Goal: Task Accomplishment & Management: Complete application form

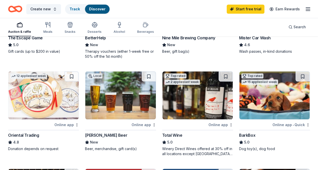
scroll to position [224, 0]
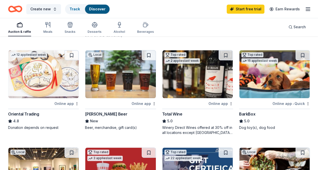
click at [281, 93] on img at bounding box center [274, 74] width 70 height 48
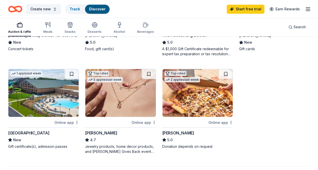
scroll to position [401, 0]
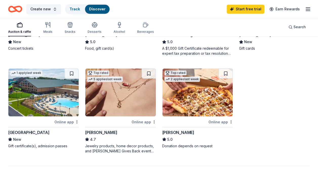
click at [31, 98] on img at bounding box center [43, 93] width 70 height 48
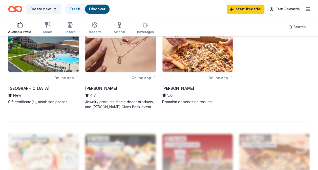
scroll to position [451, 0]
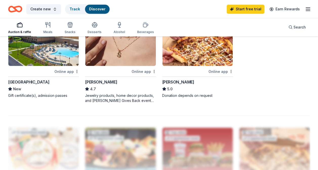
click at [132, 54] on img at bounding box center [120, 42] width 70 height 48
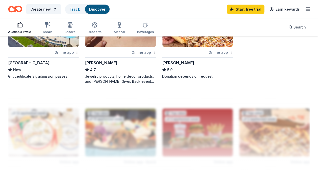
scroll to position [477, 0]
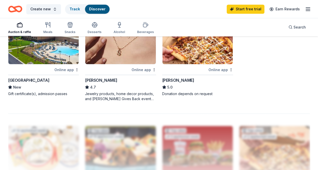
scroll to position [451, 0]
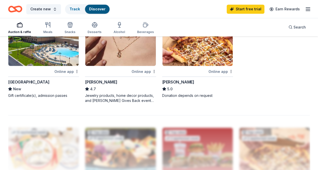
click at [144, 51] on img at bounding box center [120, 42] width 70 height 48
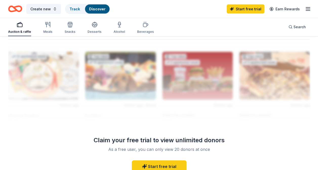
scroll to position [552, 0]
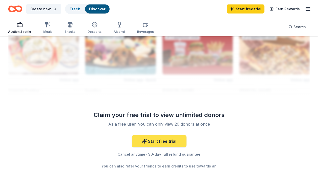
click at [160, 145] on link "Start free trial" at bounding box center [159, 142] width 55 height 12
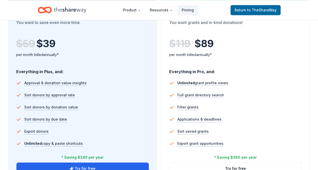
scroll to position [329, 0]
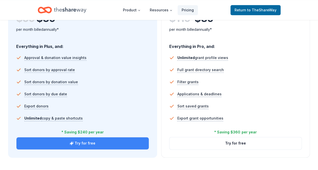
click at [101, 145] on button "Try for free" at bounding box center [82, 144] width 132 height 12
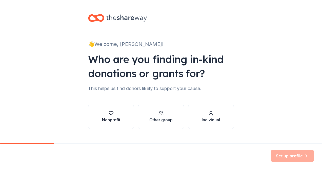
click at [113, 120] on div "Nonprofit" at bounding box center [111, 120] width 18 height 6
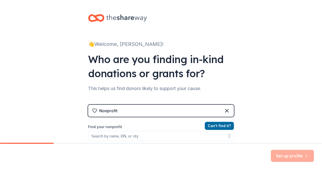
scroll to position [25, 0]
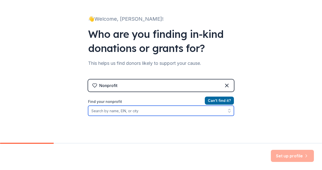
click at [118, 111] on input "Find your nonprofit" at bounding box center [161, 111] width 146 height 10
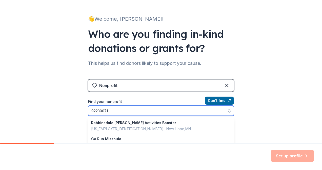
type input "922300719"
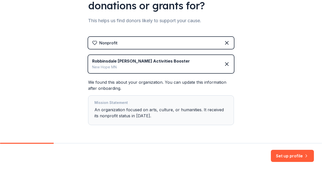
scroll to position [76, 0]
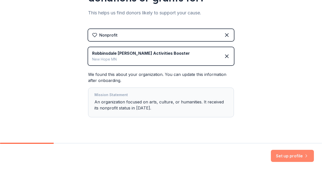
click at [291, 156] on button "Set up profile" at bounding box center [292, 156] width 43 height 12
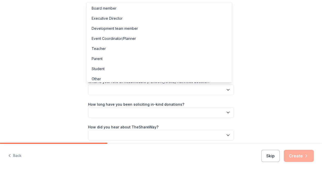
click at [226, 89] on icon "button" at bounding box center [227, 90] width 5 height 5
click at [212, 63] on div "Parent" at bounding box center [159, 59] width 143 height 10
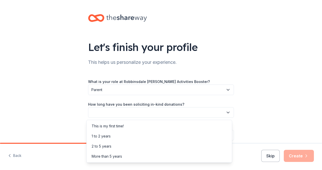
click at [228, 112] on icon "button" at bounding box center [227, 112] width 5 height 5
click at [224, 124] on div "This is my first time!" at bounding box center [159, 126] width 143 height 10
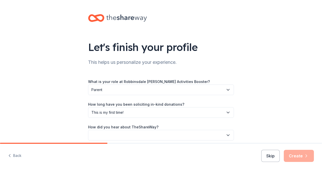
click at [225, 136] on icon "button" at bounding box center [227, 135] width 5 height 5
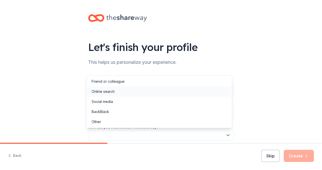
click at [206, 94] on div "Online search" at bounding box center [159, 92] width 143 height 10
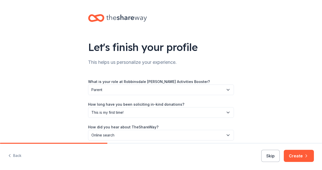
click at [267, 101] on div "Let's finish your profile This helps us personalize your experience. What is yo…" at bounding box center [161, 82] width 322 height 165
click at [298, 157] on button "Create" at bounding box center [299, 156] width 30 height 12
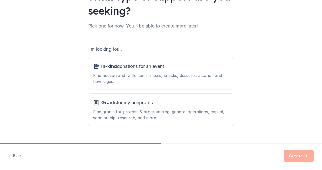
scroll to position [61, 0]
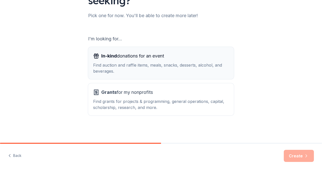
click at [133, 60] on div "In-kind donations for an event Find auction and raffle items, meals, snacks, de…" at bounding box center [161, 63] width 136 height 22
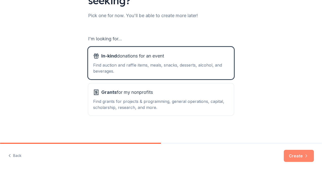
click at [302, 159] on button "Create" at bounding box center [299, 156] width 30 height 12
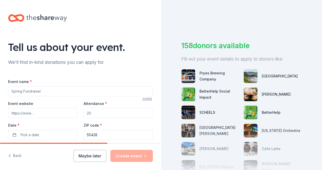
click at [112, 92] on input "Event name *" at bounding box center [80, 92] width 145 height 10
type input "Marching Band Indoor Concert"
drag, startPoint x: 102, startPoint y: 116, endPoint x: 80, endPoint y: 117, distance: 22.3
click at [80, 117] on div "Event website Attendance * Date * Pick a date ZIP code * 55428" at bounding box center [80, 121] width 145 height 40
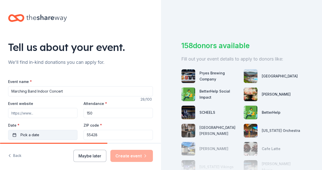
type input "150"
click at [38, 137] on span "Pick a date" at bounding box center [29, 135] width 19 height 6
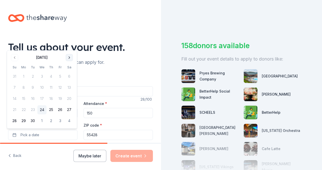
click at [70, 57] on button "Go to next month" at bounding box center [69, 57] width 7 height 7
click at [68, 58] on button "Go to next month" at bounding box center [69, 57] width 7 height 7
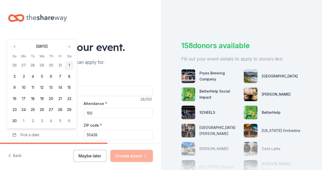
click at [68, 64] on button "1" at bounding box center [69, 65] width 9 height 9
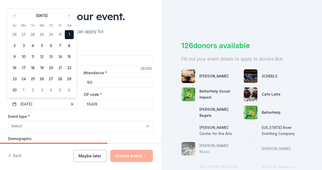
scroll to position [51, 0]
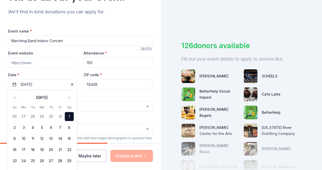
click at [107, 94] on div "Event type * Select" at bounding box center [80, 103] width 145 height 18
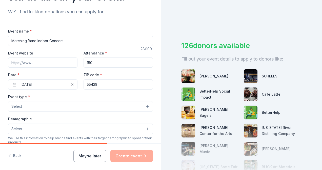
click at [144, 105] on button "Select" at bounding box center [80, 106] width 145 height 11
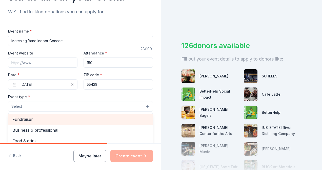
click at [133, 118] on span "Fundraiser" at bounding box center [80, 119] width 136 height 7
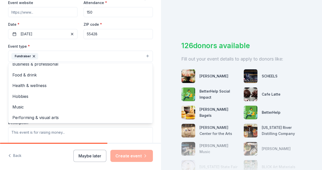
scroll to position [6, 0]
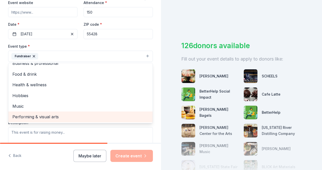
click at [112, 117] on span "Performing & visual arts" at bounding box center [80, 117] width 136 height 7
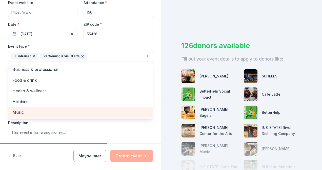
scroll to position [0, 0]
click at [111, 113] on span "Music" at bounding box center [80, 112] width 136 height 7
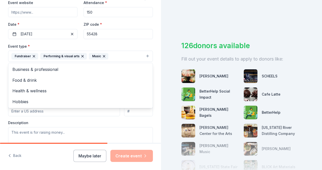
click at [135, 122] on div "Event type * Fundraiser Performing & visual arts Music Business & professional …" at bounding box center [80, 96] width 145 height 107
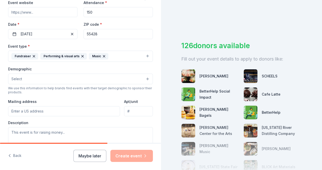
click at [77, 112] on input "Mailing address" at bounding box center [64, 111] width 112 height 10
type input "8230 47th Avenue North, New Hope, MN, 55428"
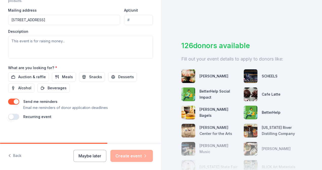
scroll to position [167, 0]
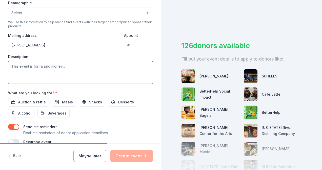
click at [46, 69] on textarea at bounding box center [80, 72] width 145 height 23
click at [47, 68] on textarea at bounding box center [80, 72] width 145 height 23
click at [47, 66] on textarea at bounding box center [80, 72] width 145 height 23
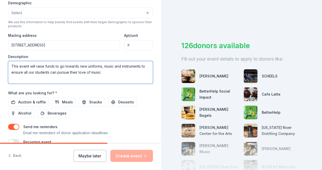
type textarea "This event will raise funds to go towards new uniforms, music and instruments t…"
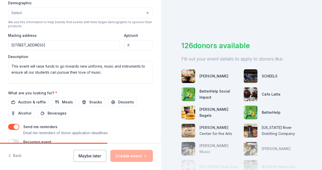
click at [105, 109] on div "Auction & raffle Meals Snacks Desserts Alcohol Beverages" at bounding box center [80, 108] width 145 height 20
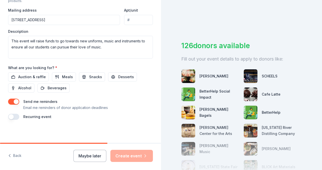
click at [124, 157] on div "Maybe later Create event" at bounding box center [112, 156] width 79 height 12
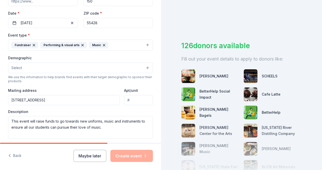
scroll to position [92, 0]
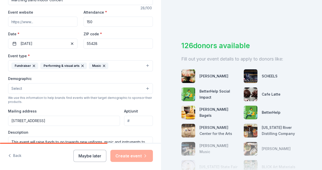
click at [143, 90] on button "Select" at bounding box center [80, 88] width 145 height 11
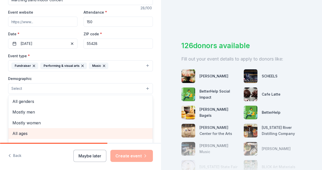
click at [117, 128] on div "All ages" at bounding box center [80, 133] width 144 height 11
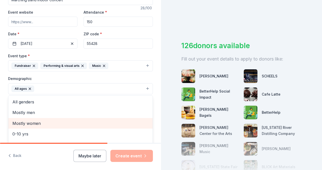
scroll to position [25, 0]
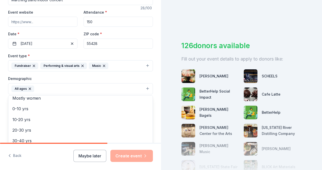
click at [156, 72] on div "Tell us about your event. We'll find in-kind donations you can apply for. Event…" at bounding box center [80, 77] width 161 height 338
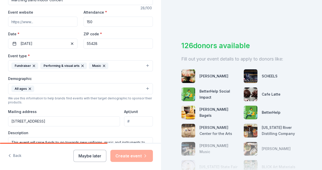
click at [144, 89] on button "All ages" at bounding box center [80, 88] width 145 height 11
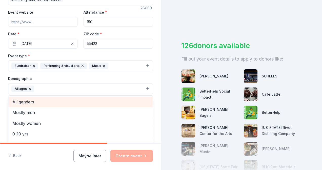
click at [130, 102] on span "All genders" at bounding box center [80, 102] width 136 height 7
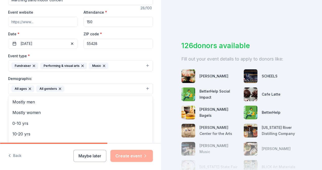
click at [152, 53] on div "Tell us about your event. We'll find in-kind donations you can apply for. Event…" at bounding box center [80, 77] width 161 height 338
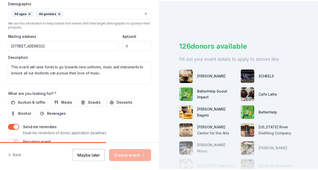
scroll to position [193, 0]
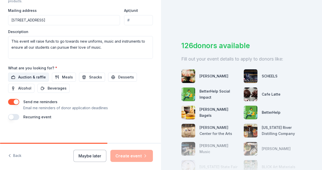
click at [31, 76] on span "Auction & raffle" at bounding box center [32, 77] width 28 height 6
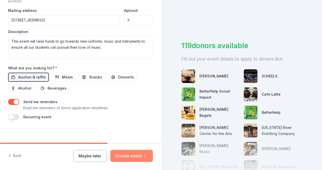
click at [133, 156] on button "Create event" at bounding box center [131, 156] width 42 height 12
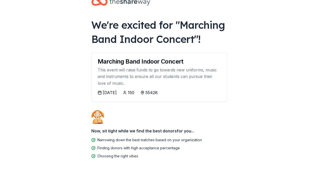
scroll to position [25, 0]
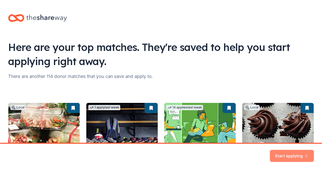
click at [305, 154] on icon "button" at bounding box center [306, 153] width 5 height 5
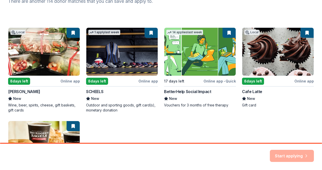
scroll to position [76, 0]
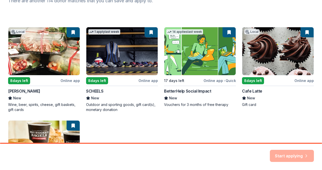
click at [112, 61] on div "Local 8 days left Online app Surdyk's New Wine, beer, spirits, cheese, gift bas…" at bounding box center [161, 114] width 306 height 174
click at [146, 31] on div "Local 8 days left Online app Surdyk's New Wine, beer, spirits, cheese, gift bas…" at bounding box center [161, 114] width 306 height 174
click at [152, 33] on div "Local 8 days left Online app Surdyk's New Wine, beer, spirits, cheese, gift bas…" at bounding box center [161, 114] width 306 height 174
click at [150, 33] on div "Local 8 days left Online app Surdyk's New Wine, beer, spirits, cheese, gift bas…" at bounding box center [161, 114] width 306 height 174
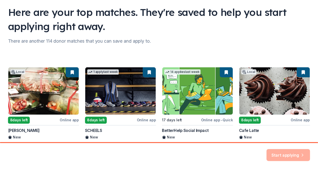
scroll to position [0, 0]
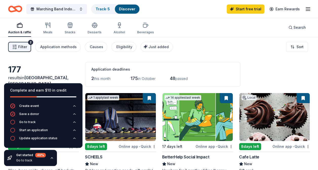
click at [65, 70] on div "177 results in Brooklyn Park, MN Application deadlines 2 this month 175 in Octo…" at bounding box center [159, 74] width 302 height 25
click at [308, 11] on icon "button" at bounding box center [308, 9] width 6 height 6
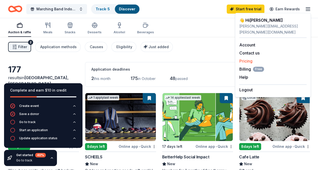
click at [264, 58] on div "Pricing" at bounding box center [272, 61] width 67 height 6
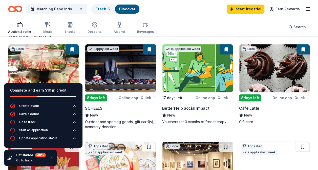
scroll to position [51, 0]
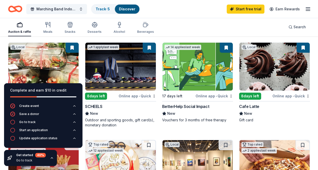
click at [130, 83] on img at bounding box center [120, 67] width 70 height 48
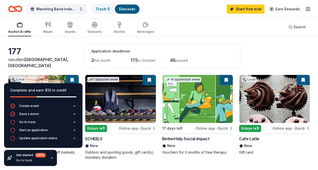
scroll to position [0, 0]
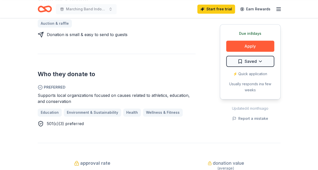
scroll to position [228, 0]
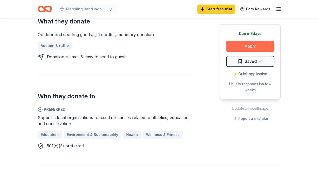
click at [262, 46] on button "Apply" at bounding box center [250, 46] width 48 height 11
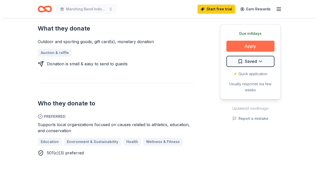
scroll to position [235, 0]
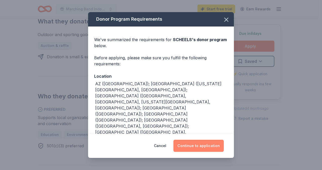
click at [200, 144] on button "Continue to application" at bounding box center [198, 146] width 50 height 12
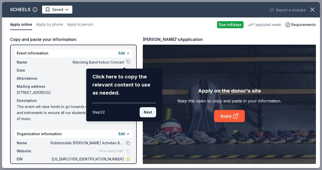
click at [149, 113] on button "Next" at bounding box center [148, 112] width 16 height 10
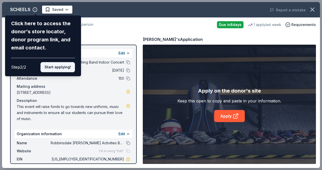
click at [62, 70] on button "Start applying!" at bounding box center [57, 67] width 34 height 10
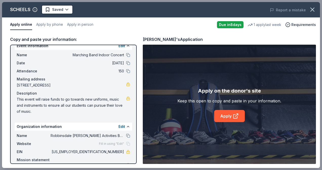
scroll to position [0, 0]
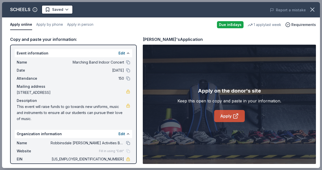
click at [227, 117] on link "Apply" at bounding box center [229, 116] width 31 height 12
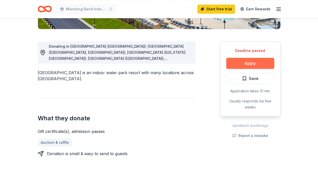
scroll to position [126, 0]
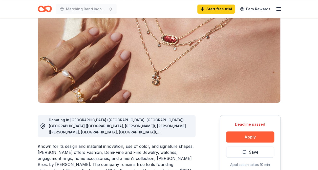
scroll to position [76, 0]
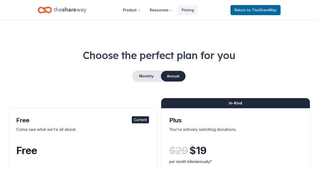
scroll to position [329, 0]
